Goal: Understand process/instructions: Learn how to perform a task or action

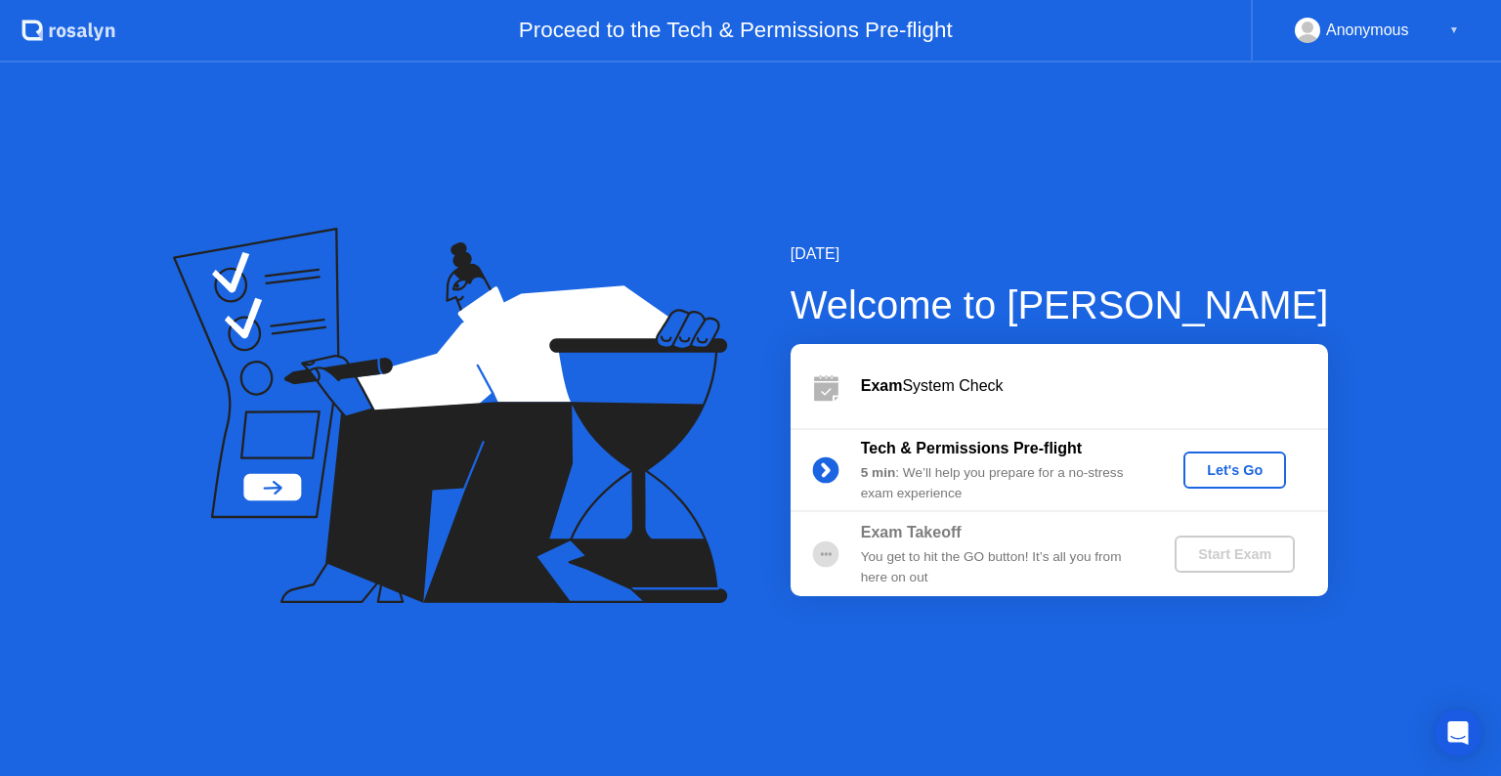
click at [1218, 463] on div "Let's Go" at bounding box center [1234, 470] width 87 height 16
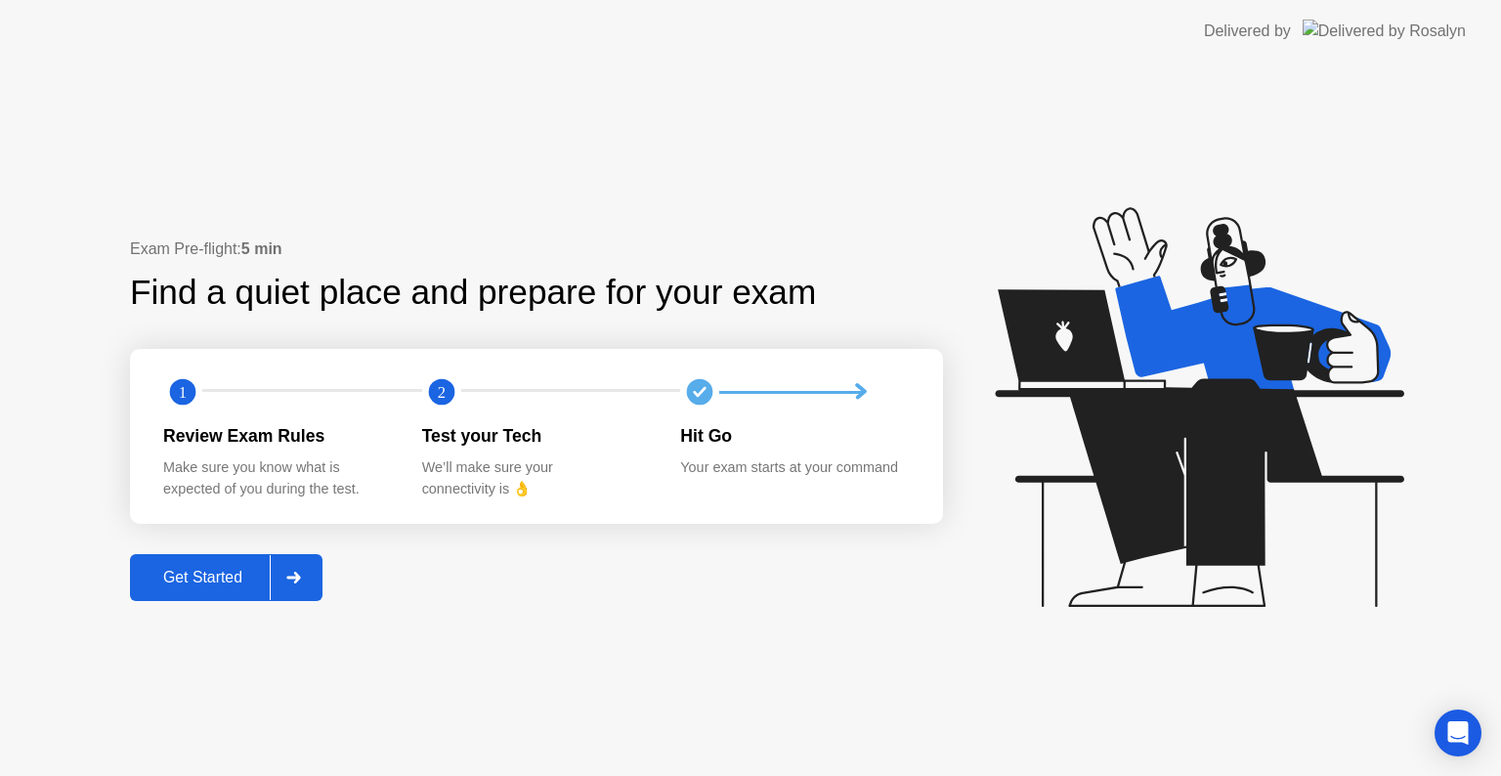
click at [251, 571] on div "Get Started" at bounding box center [203, 578] width 134 height 18
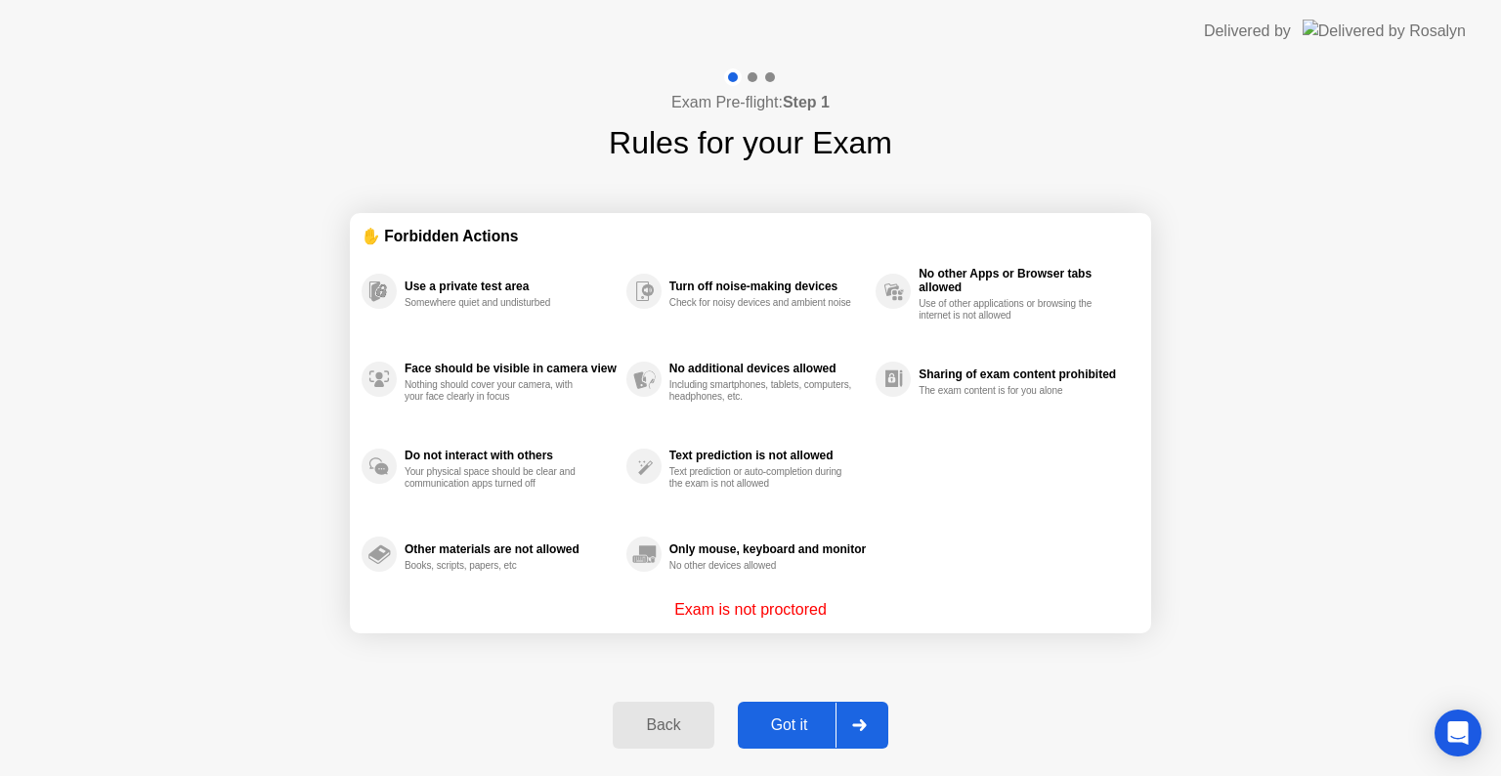
click at [790, 711] on button "Got it" at bounding box center [813, 725] width 150 height 47
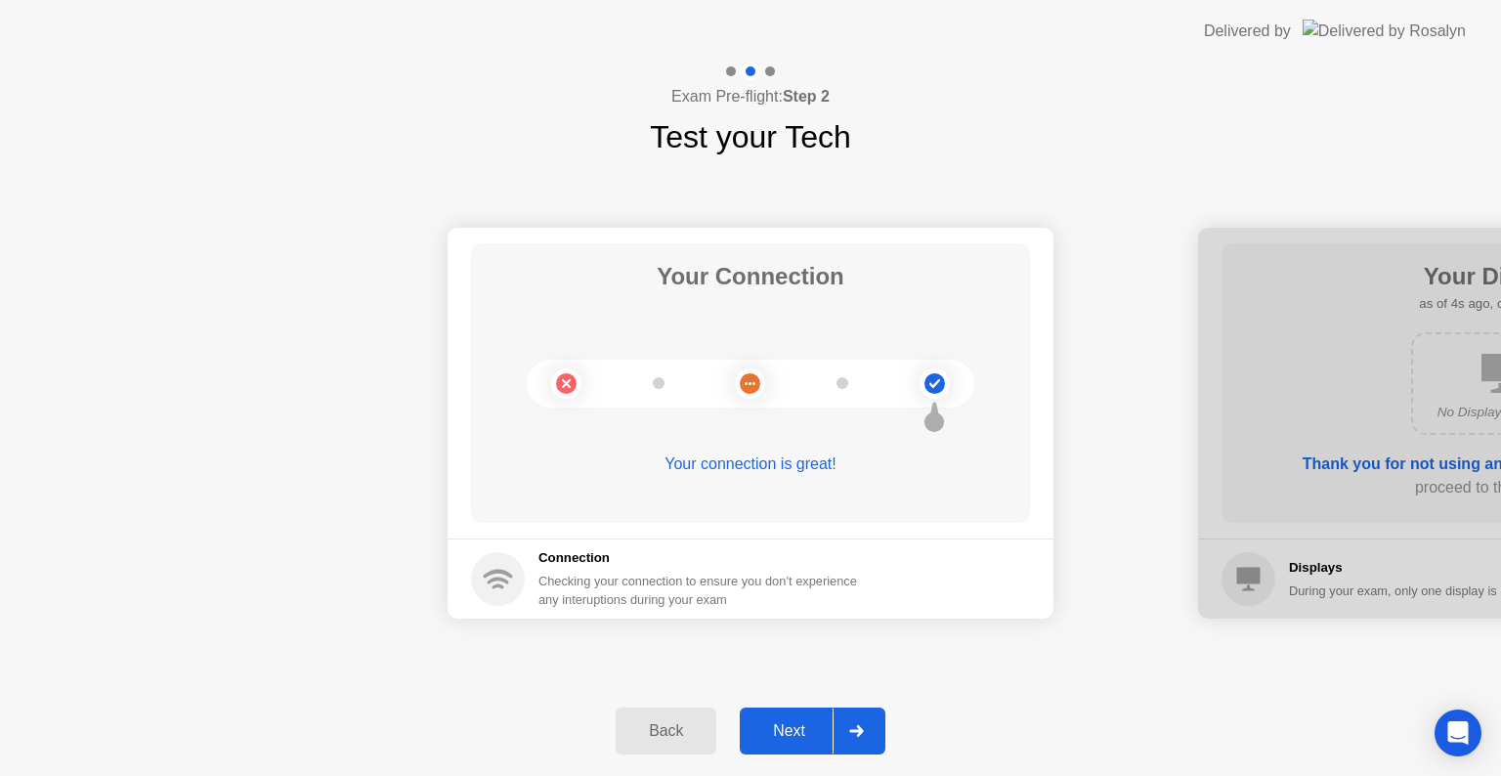
click at [787, 728] on div "Next" at bounding box center [789, 731] width 87 height 18
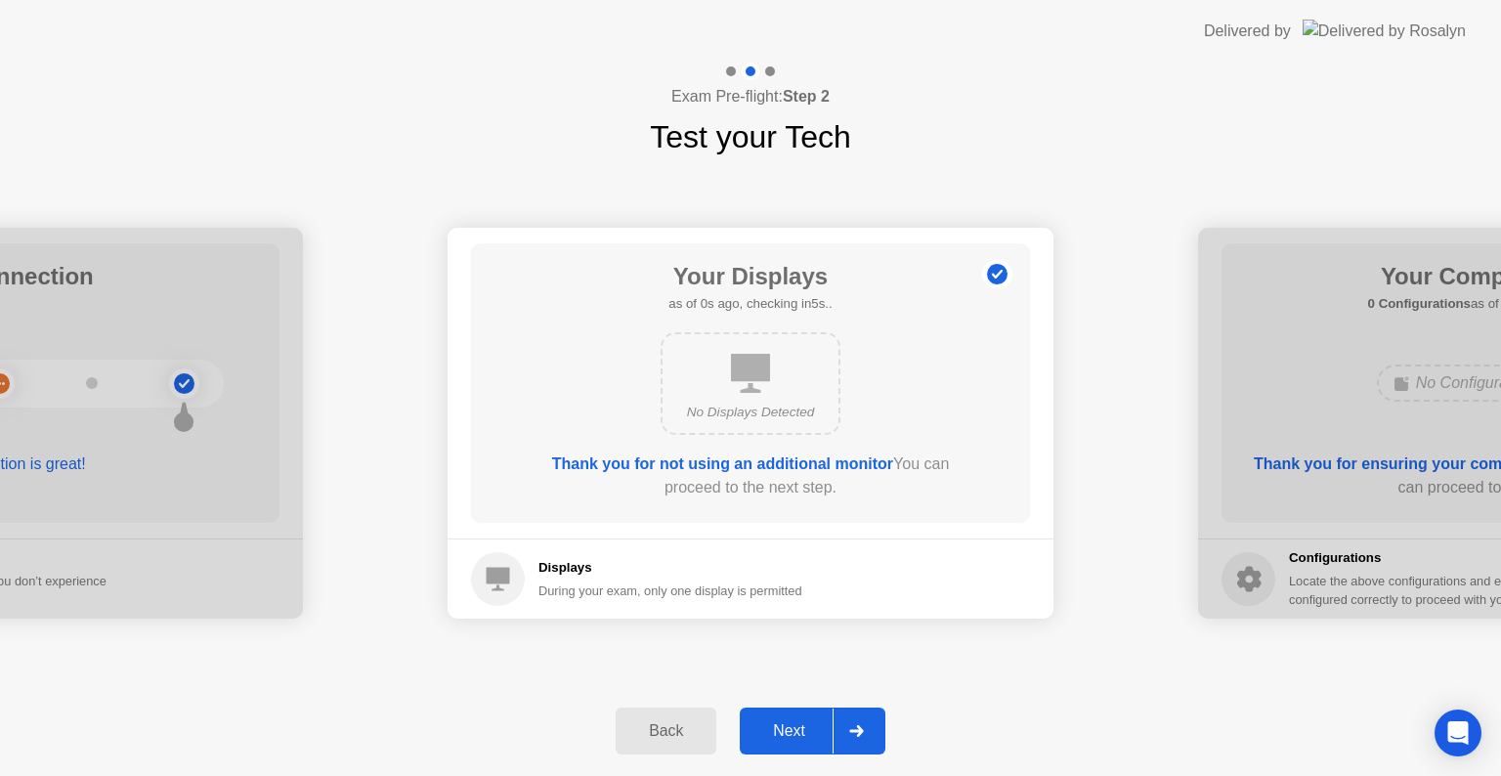
click at [793, 725] on div "Next" at bounding box center [789, 731] width 87 height 18
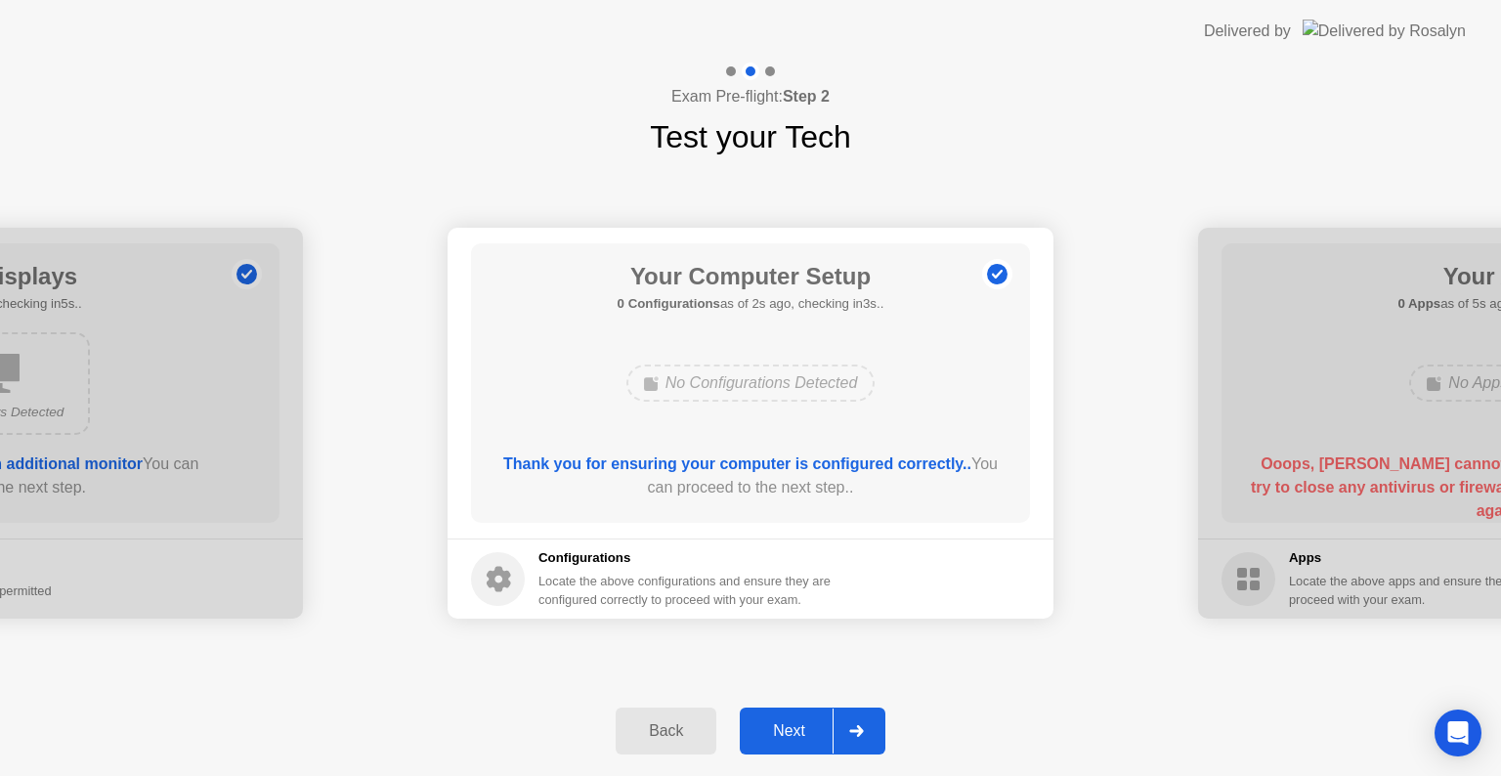
click at [793, 726] on div "Next" at bounding box center [789, 731] width 87 height 18
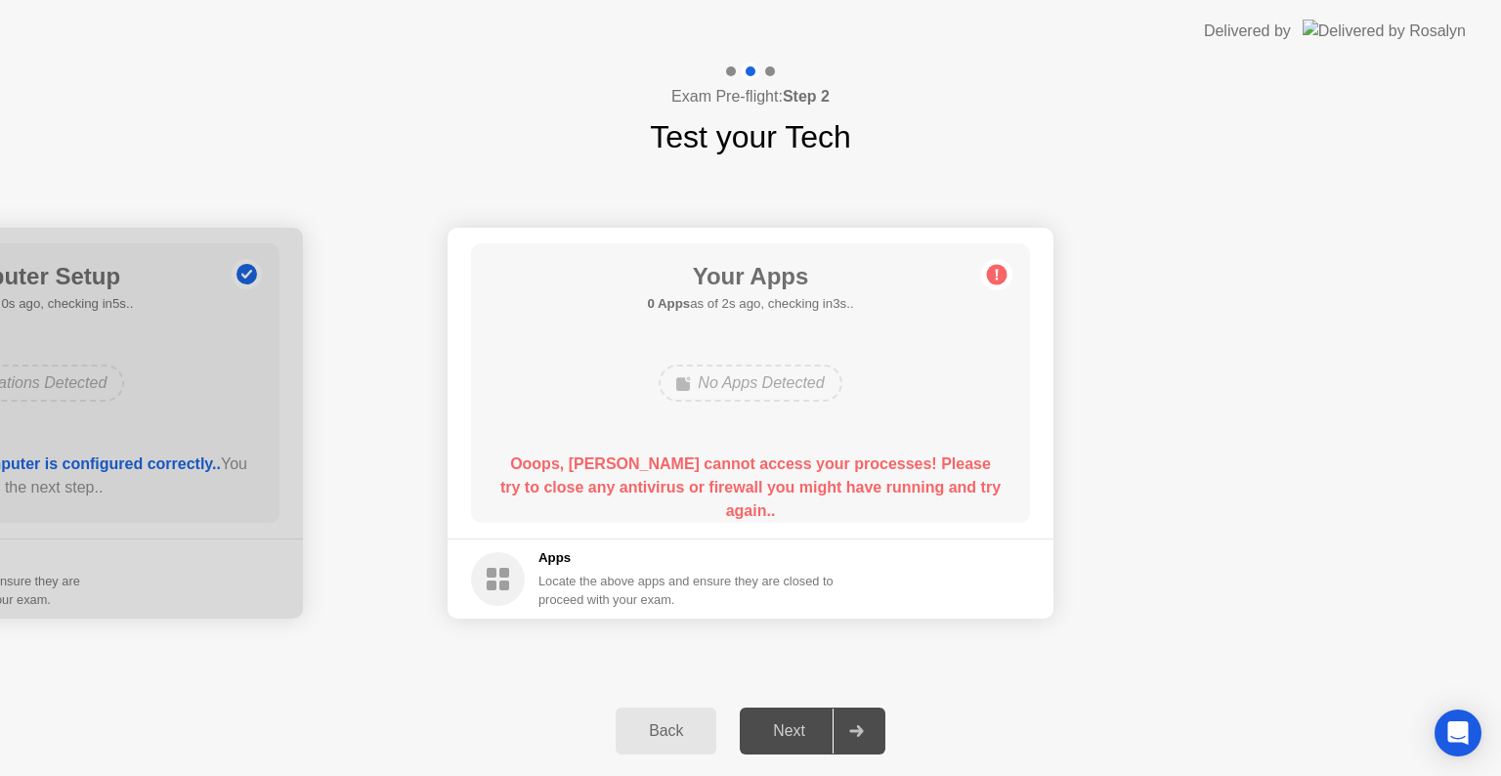
click at [664, 726] on div "Back" at bounding box center [665, 731] width 89 height 18
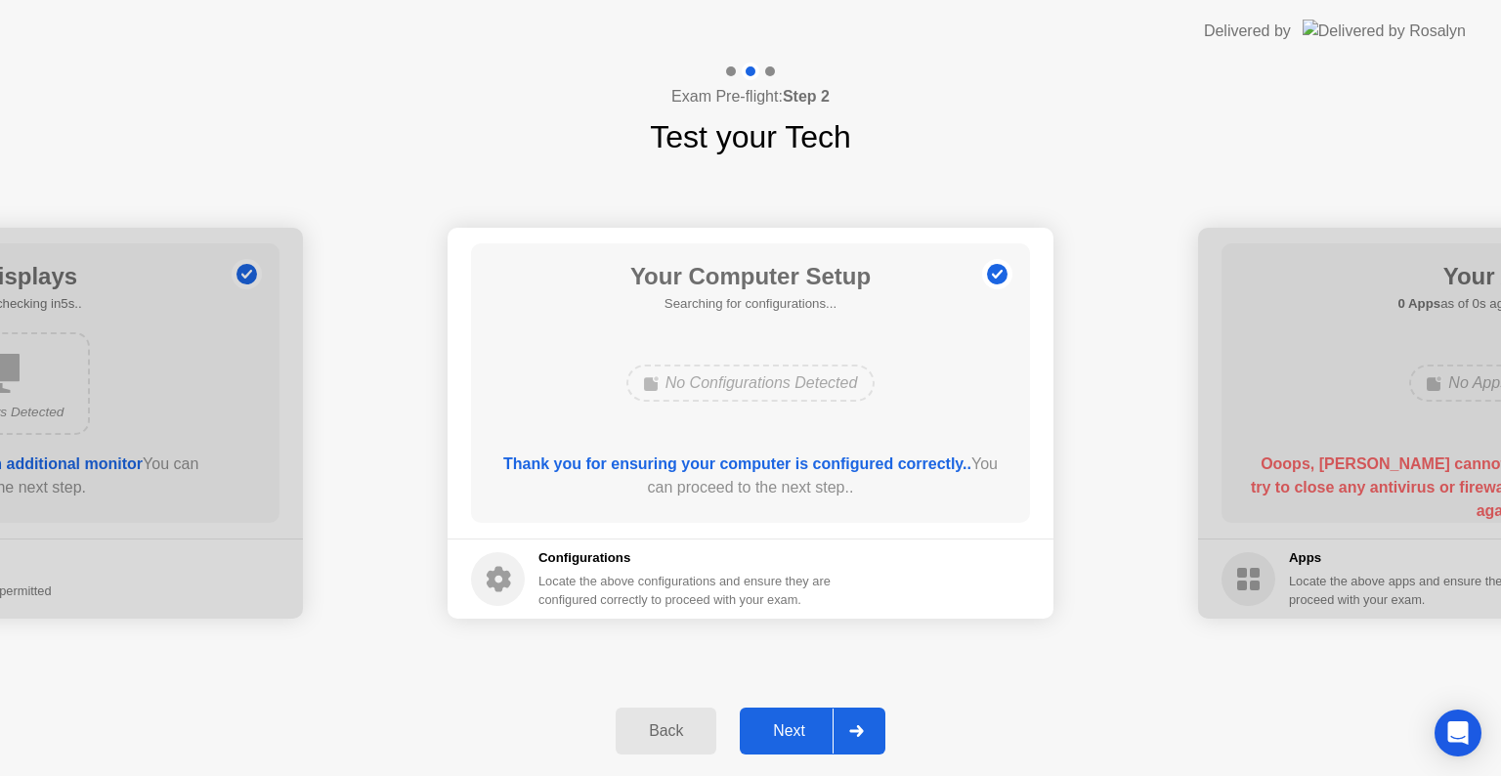
click at [664, 726] on div "Back" at bounding box center [665, 731] width 89 height 18
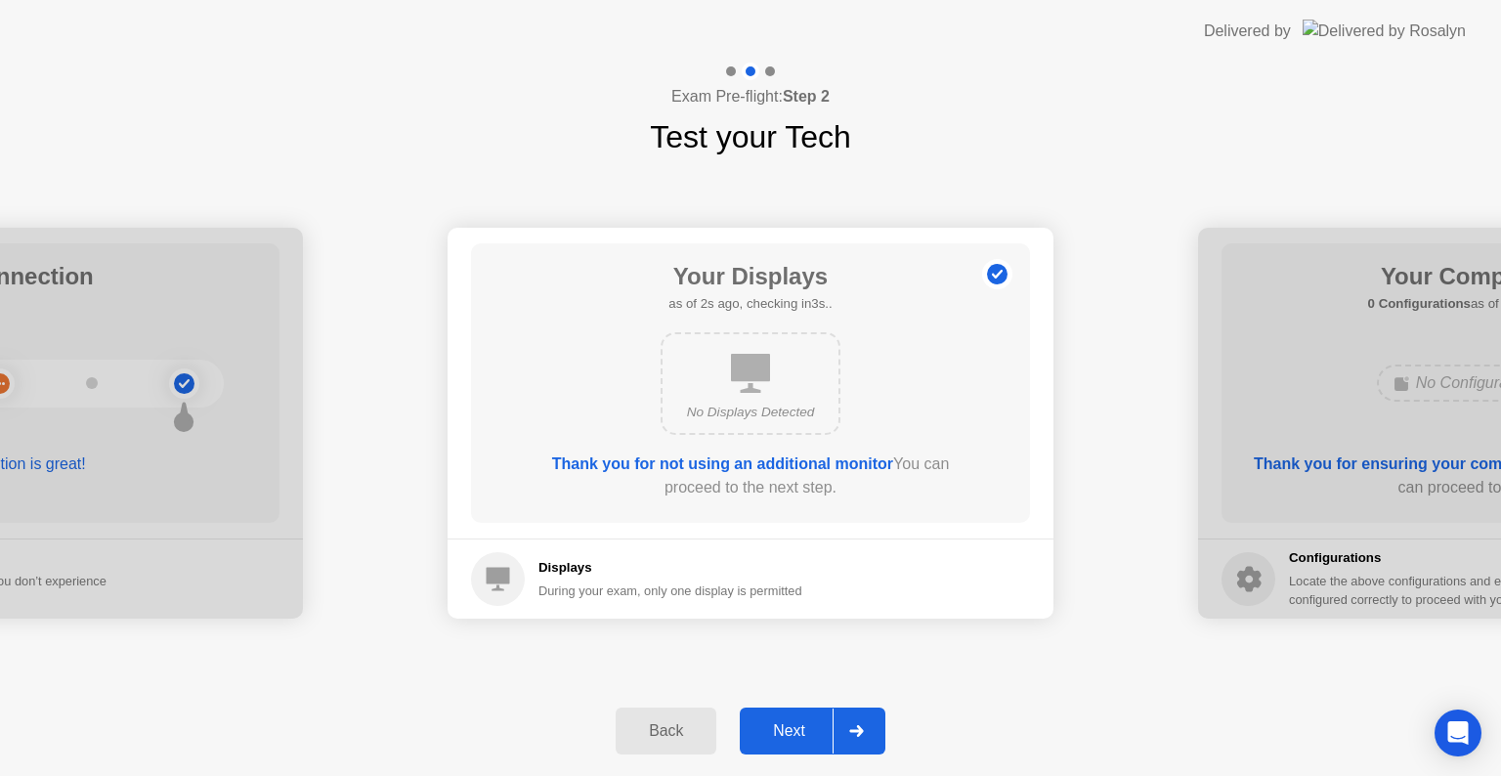
click at [793, 731] on div "Next" at bounding box center [789, 731] width 87 height 18
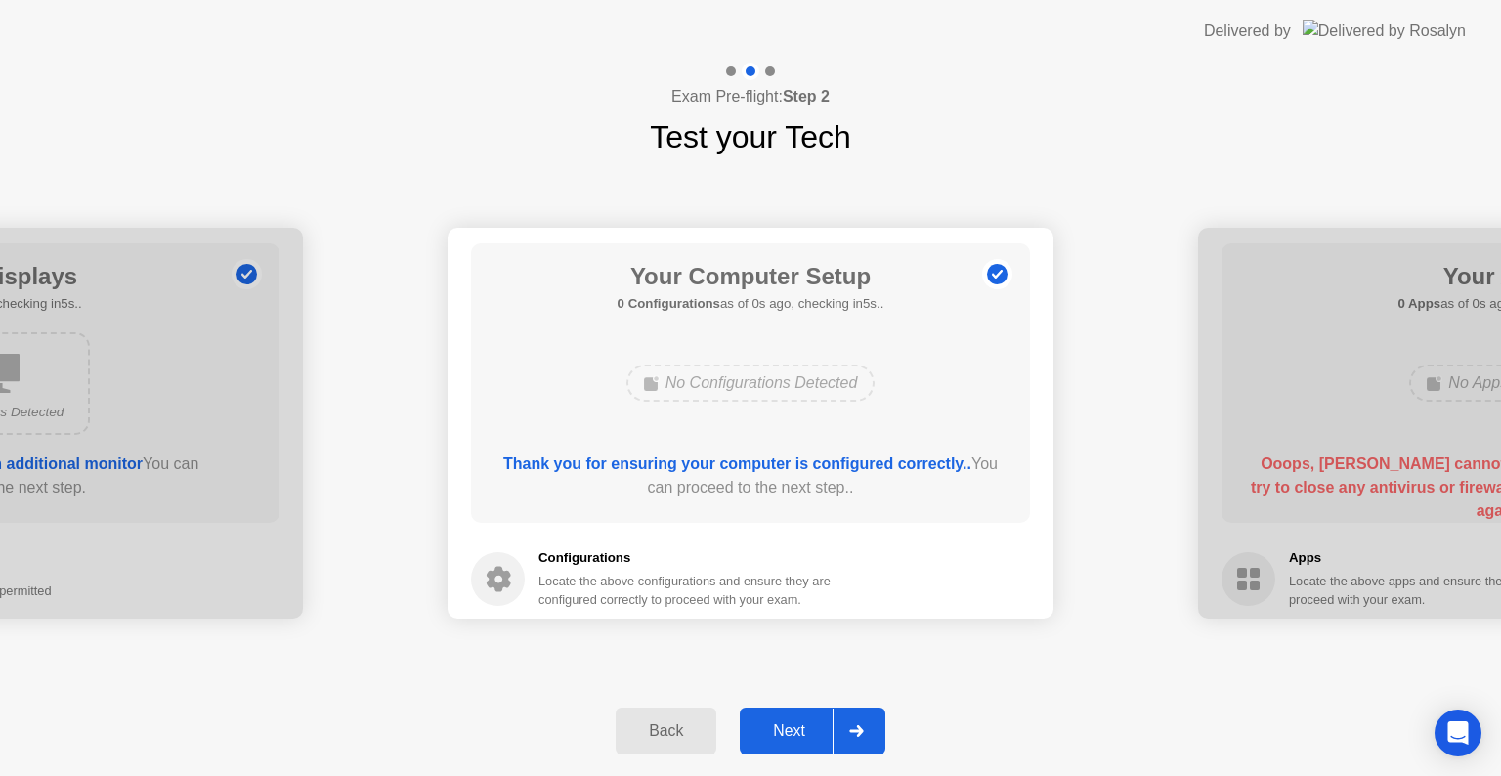
click at [793, 731] on div "Next" at bounding box center [789, 731] width 87 height 18
